Goal: Transaction & Acquisition: Purchase product/service

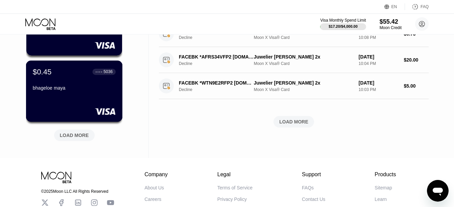
scroll to position [304, 0]
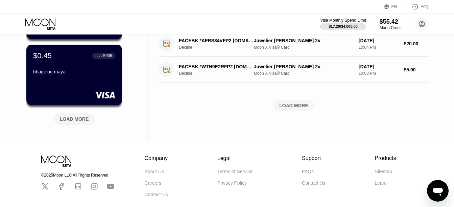
click at [80, 121] on div "LOAD MORE" at bounding box center [74, 119] width 29 height 6
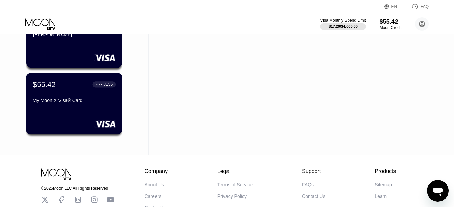
scroll to position [439, 0]
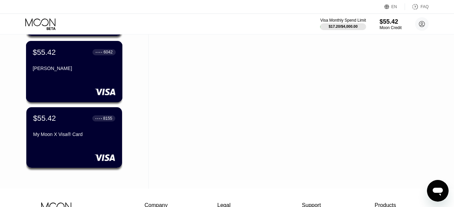
click at [95, 62] on div "$55.42 ● ● ● ● [STREET_ADDRESS] Singh" at bounding box center [74, 61] width 83 height 26
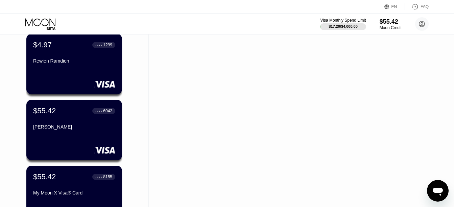
scroll to position [385, 0]
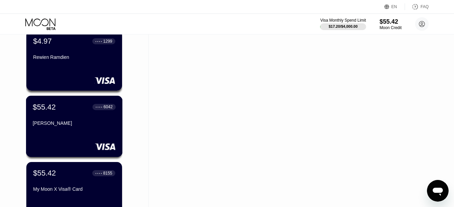
click at [72, 141] on div "$55.42 ● ● ● ● [STREET_ADDRESS] Singh" at bounding box center [74, 126] width 97 height 61
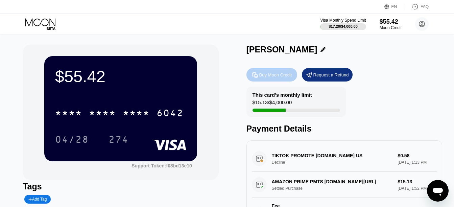
click at [271, 74] on div "Buy Moon Credit" at bounding box center [275, 75] width 33 height 6
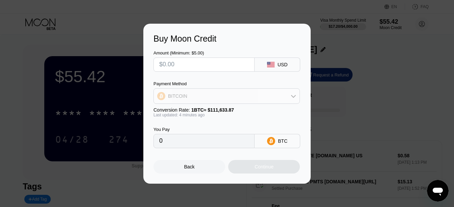
click at [293, 96] on icon at bounding box center [293, 95] width 5 height 5
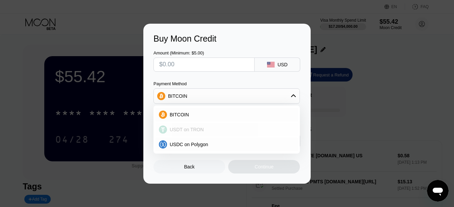
click at [182, 130] on span "USDT on TRON" at bounding box center [187, 129] width 34 height 5
type input "0.00"
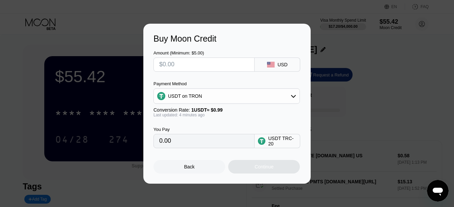
click at [182, 144] on input "0.00" at bounding box center [204, 141] width 90 height 14
click at [181, 141] on input "0.00" at bounding box center [204, 141] width 90 height 14
click at [185, 64] on input "text" at bounding box center [204, 65] width 90 height 14
